Goal: Information Seeking & Learning: Check status

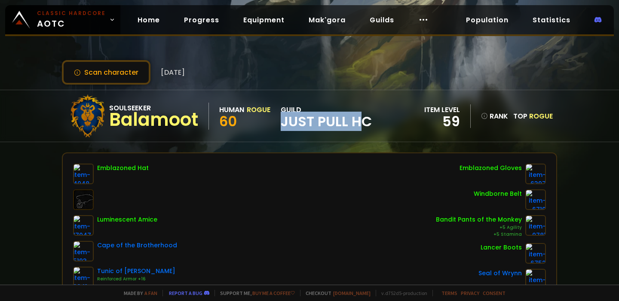
drag, startPoint x: 282, startPoint y: 121, endPoint x: 380, endPoint y: 123, distance: 98.9
click at [380, 123] on div "Soulseeker Balamoot Human Rogue 60 guild Just Pull HC item level 59 rank Top Ro…" at bounding box center [309, 116] width 495 height 52
click at [374, 126] on div "Soulseeker Balamoot Human Rogue 60 guild Just Pull HC item level 59 rank Top Ro…" at bounding box center [309, 116] width 495 height 52
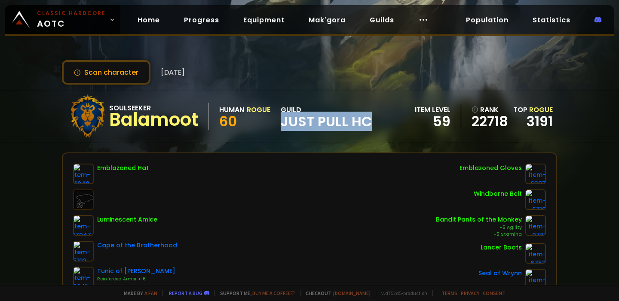
drag, startPoint x: 282, startPoint y: 120, endPoint x: 397, endPoint y: 120, distance: 114.8
click at [396, 120] on div "Soulseeker Balamoot Human Rogue 60 guild Just Pull HC item level 59 rank 22718 …" at bounding box center [309, 116] width 495 height 52
click at [369, 122] on span "Just Pull HC" at bounding box center [326, 121] width 91 height 13
